Goal: Task Accomplishment & Management: Manage account settings

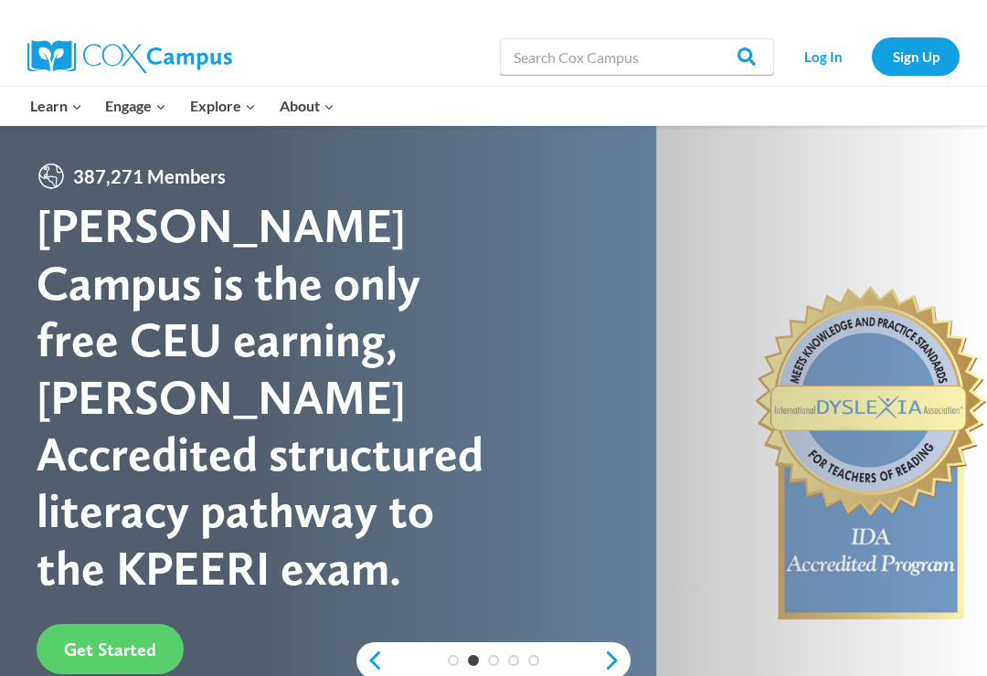
click at [648, 61] on input "Search in https://coxcampus.org/" at bounding box center [637, 56] width 274 height 37
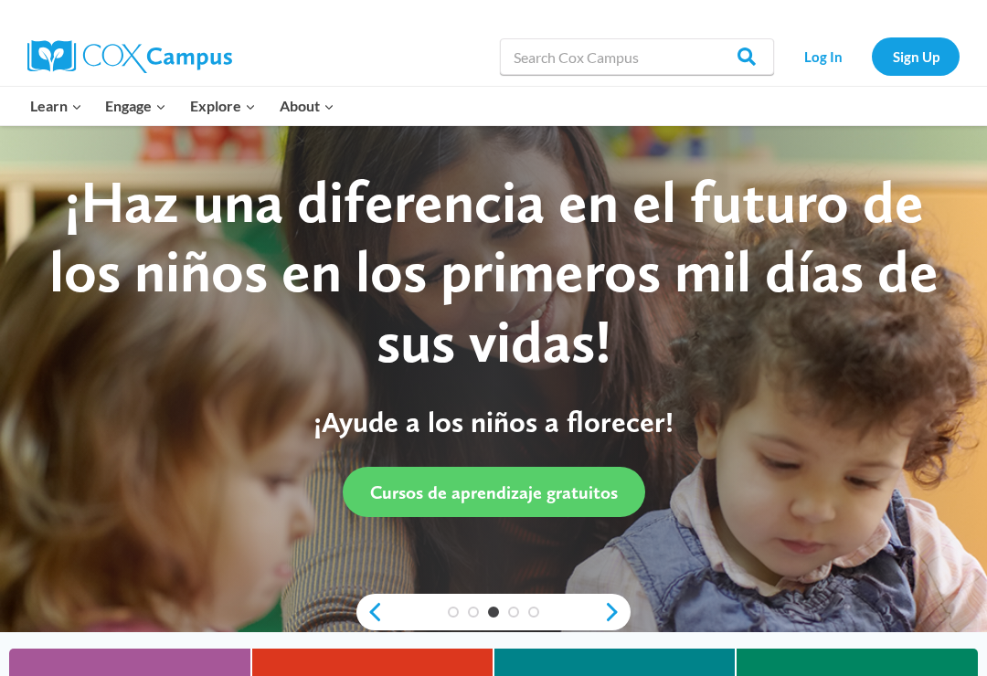
click at [828, 54] on link "Log In" at bounding box center [823, 55] width 80 height 37
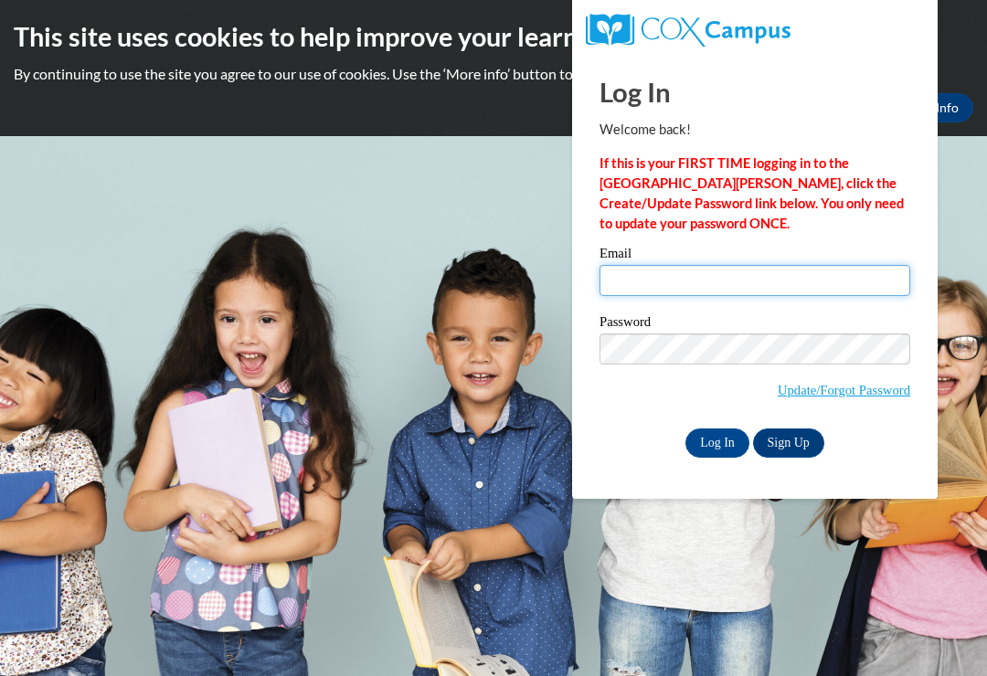
click at [831, 274] on input "Email" at bounding box center [755, 280] width 311 height 31
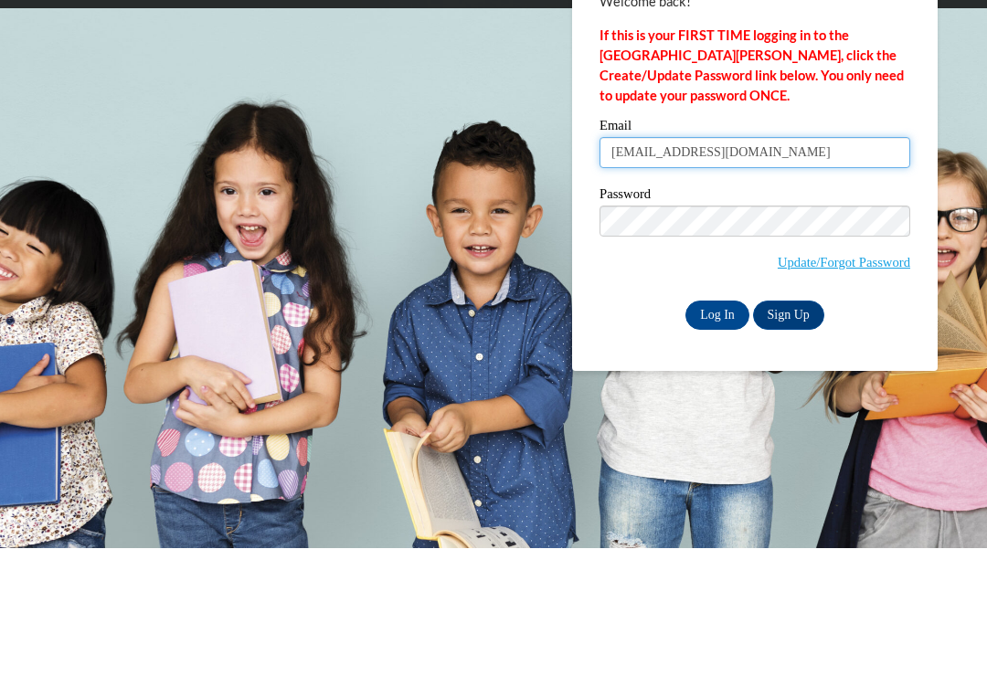
type input "sarahknorton33@gmail.com"
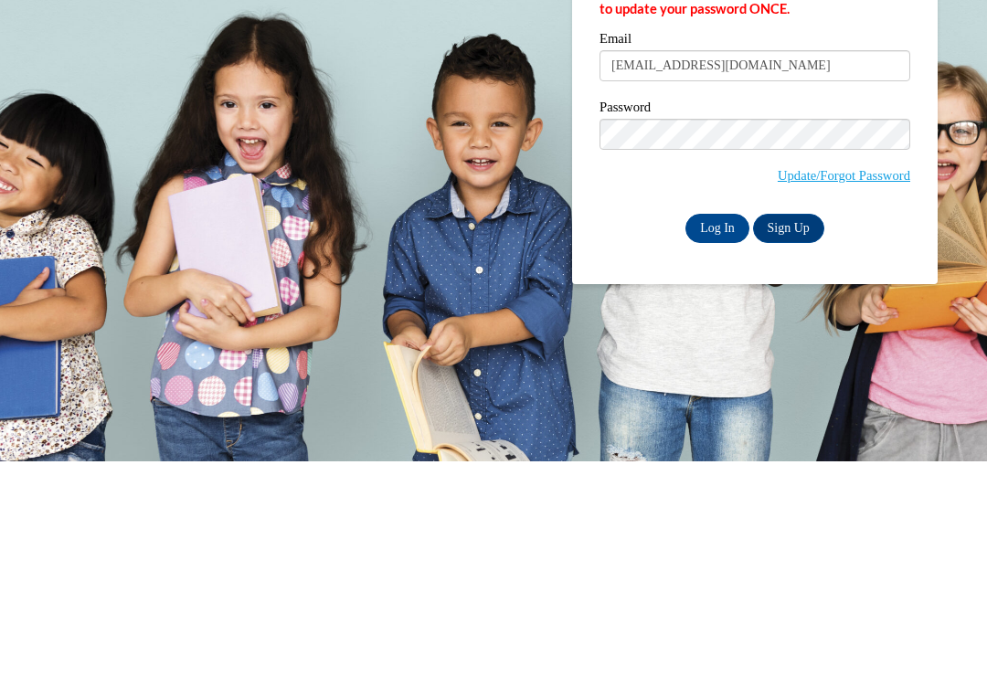
click at [718, 429] on input "Log In" at bounding box center [718, 443] width 64 height 29
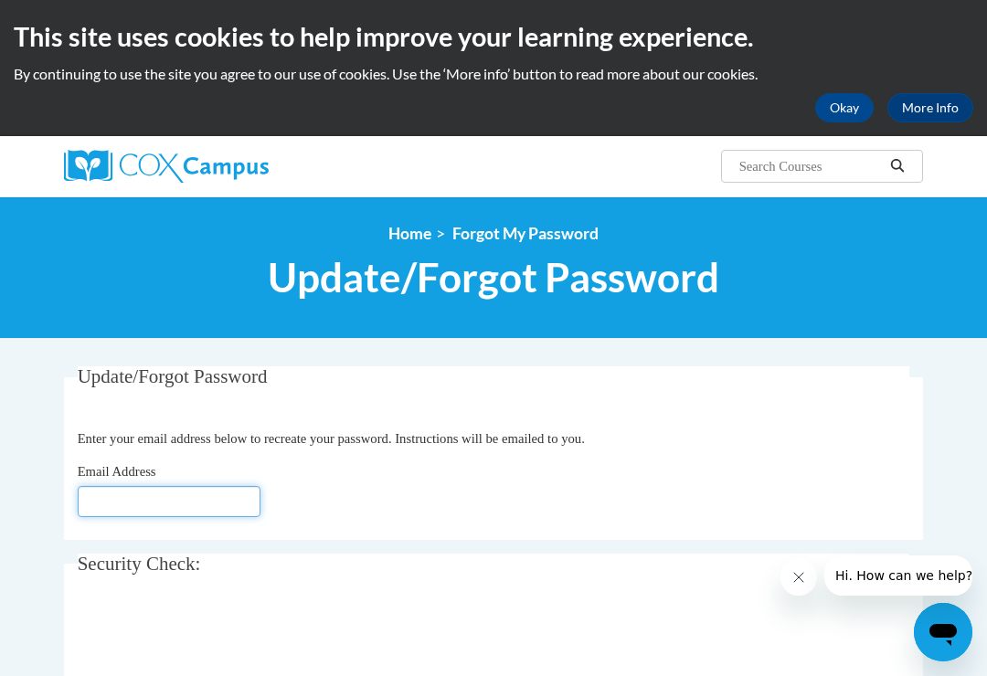
click at [194, 516] on input "Email Address" at bounding box center [169, 501] width 183 height 31
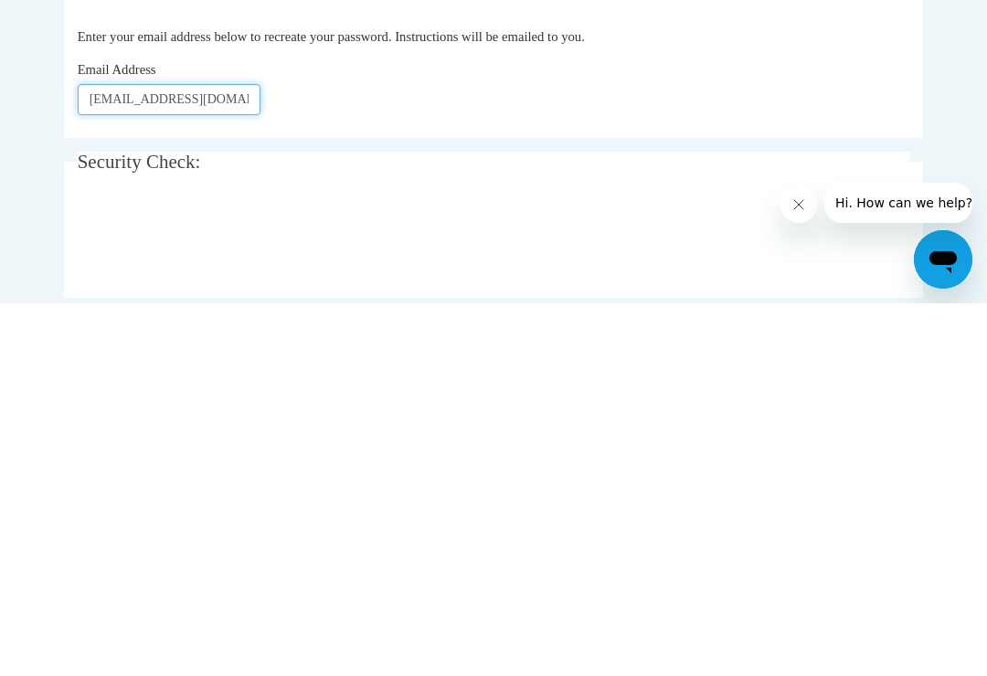
type input "[EMAIL_ADDRESS][DOMAIN_NAME]"
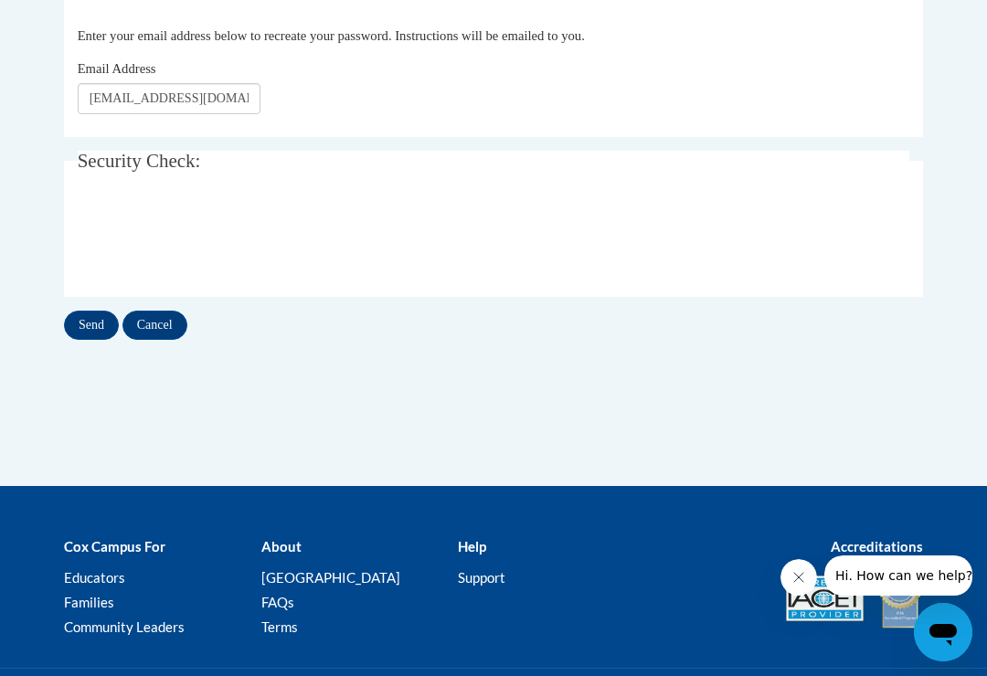
click at [89, 322] on input "Send" at bounding box center [91, 325] width 55 height 29
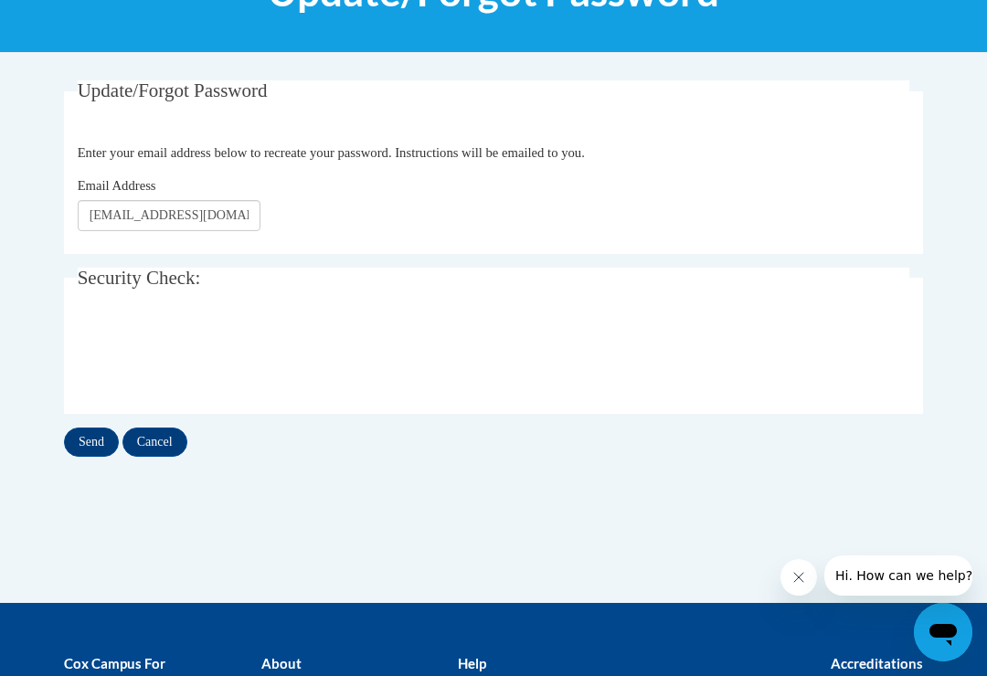
scroll to position [0, 0]
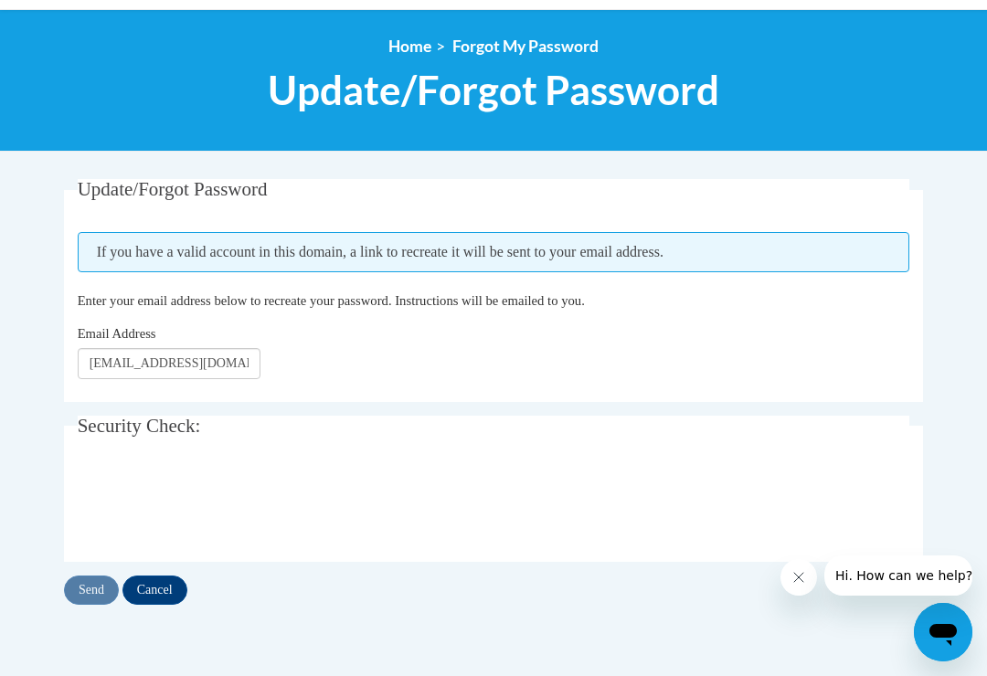
scroll to position [187, 0]
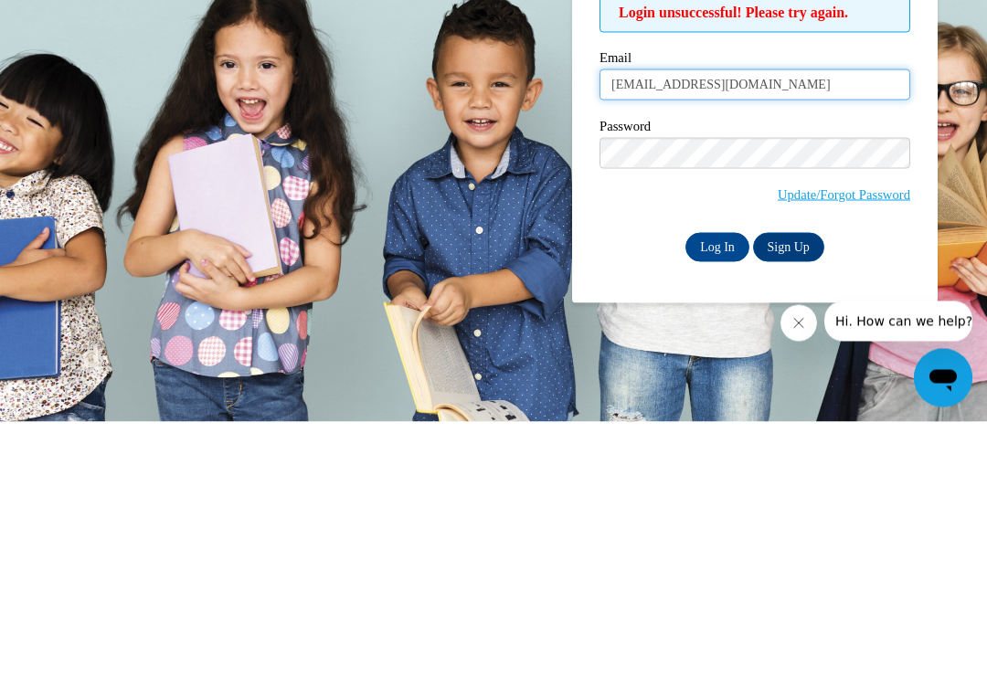
click at [638, 324] on input "sarahknorton33@gmail.com" at bounding box center [755, 339] width 311 height 31
click at [647, 324] on input "sarahknorton33@gmail.com" at bounding box center [755, 339] width 311 height 31
click at [645, 324] on input "sarahknorton33@gmail.com" at bounding box center [755, 339] width 311 height 31
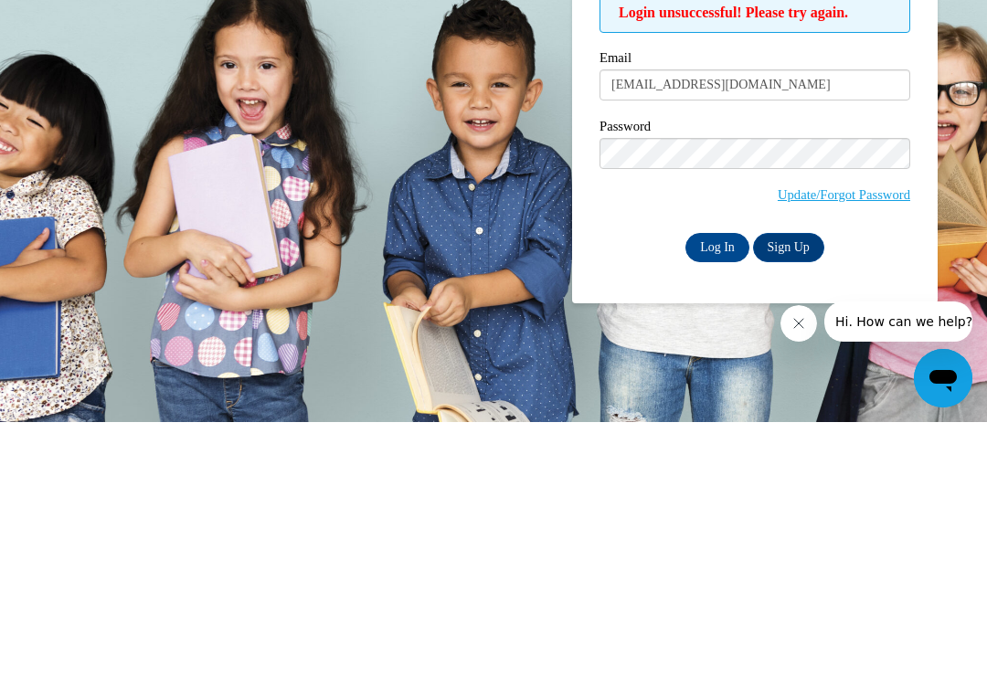
click at [719, 487] on input "Log In" at bounding box center [718, 501] width 64 height 29
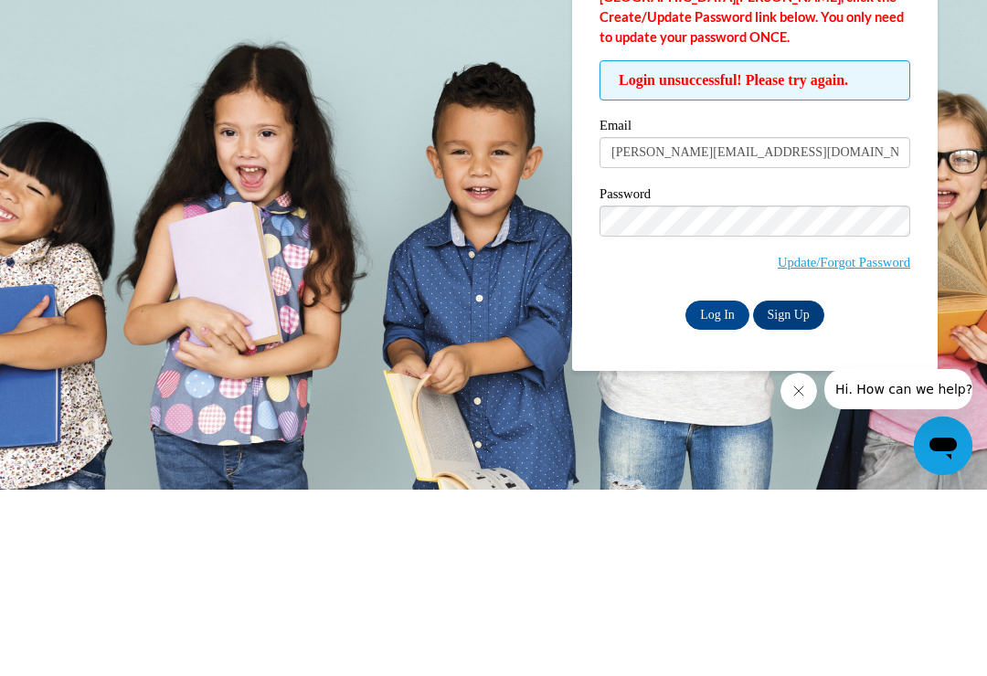
type input "[PERSON_NAME][EMAIL_ADDRESS][DOMAIN_NAME]"
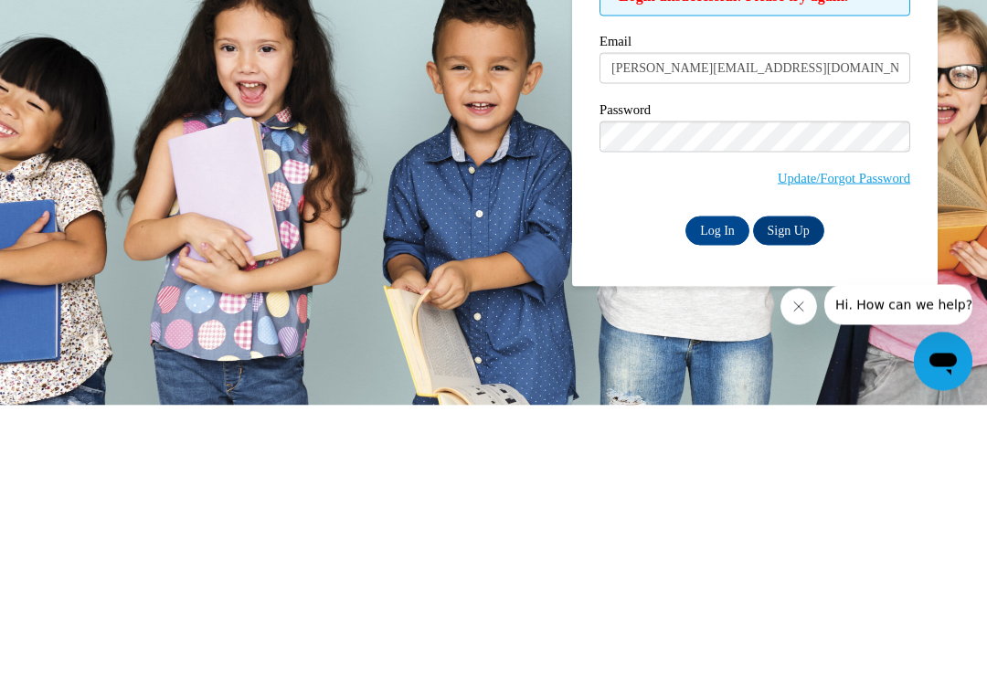
click at [727, 487] on input "Log In" at bounding box center [718, 501] width 64 height 29
